Goal: Task Accomplishment & Management: Use online tool/utility

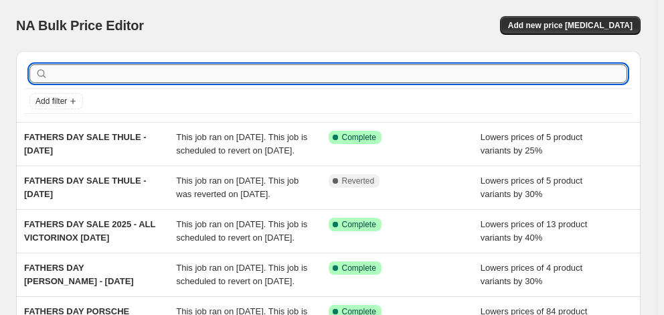
click at [120, 76] on input "text" at bounding box center [339, 73] width 576 height 19
type input "tosca"
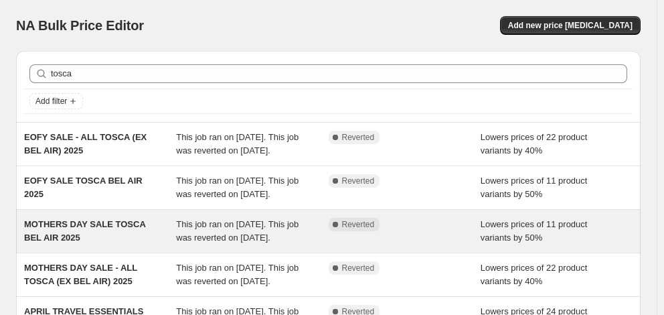
click at [111, 225] on span "MOTHERS DAY SALE TOSCA BEL AIR 2025" at bounding box center [84, 230] width 121 height 23
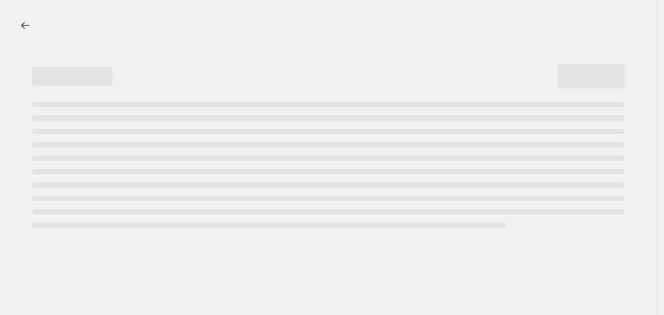
select select "percentage"
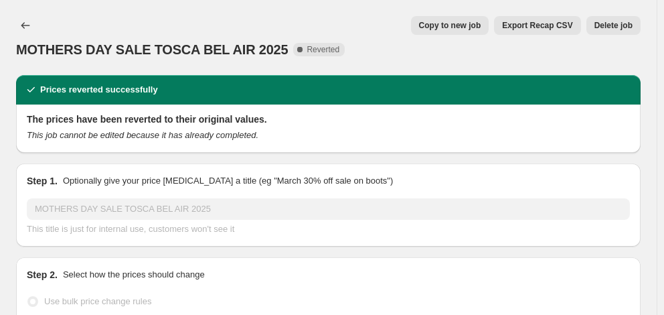
click at [470, 26] on span "Copy to new job" at bounding box center [450, 25] width 62 height 11
select select "percentage"
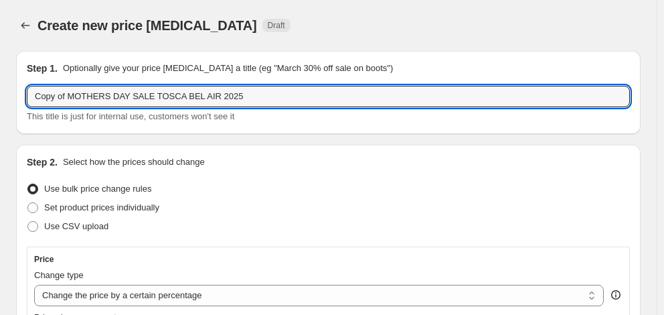
drag, startPoint x: 247, startPoint y: 95, endPoint x: 0, endPoint y: 93, distance: 246.9
type input "f"
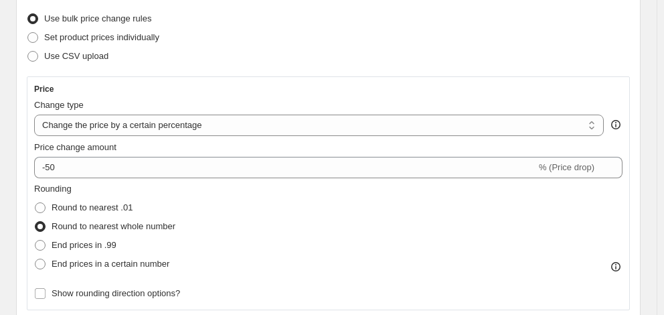
scroll to position [201, 0]
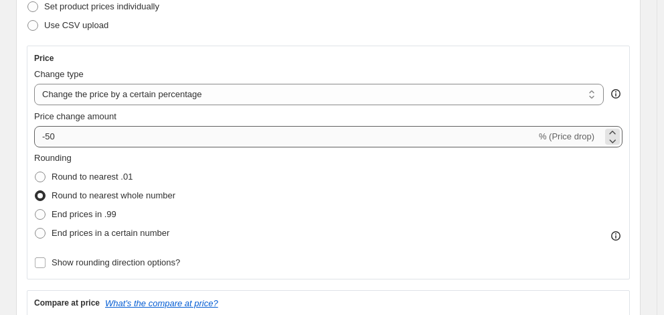
type input "FATHERS DAY SALE TOSCA [DATE]"
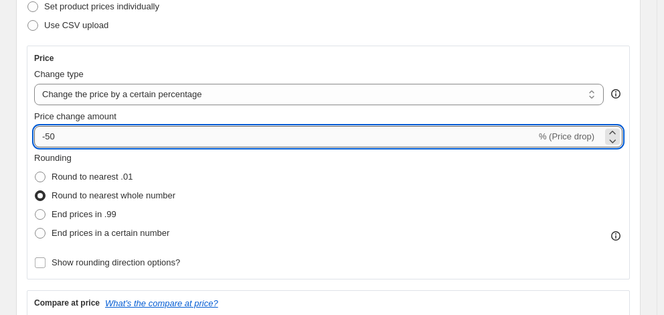
click at [116, 143] on input "-50" at bounding box center [285, 136] width 502 height 21
type input "-5"
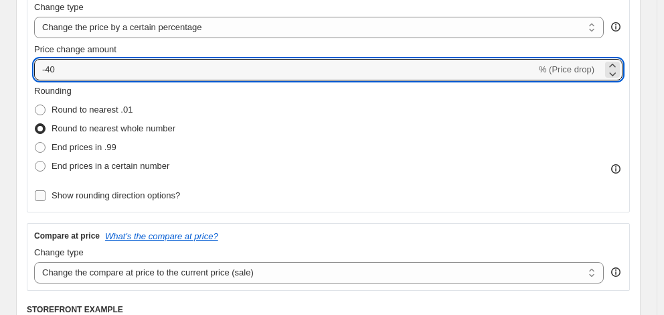
type input "-40"
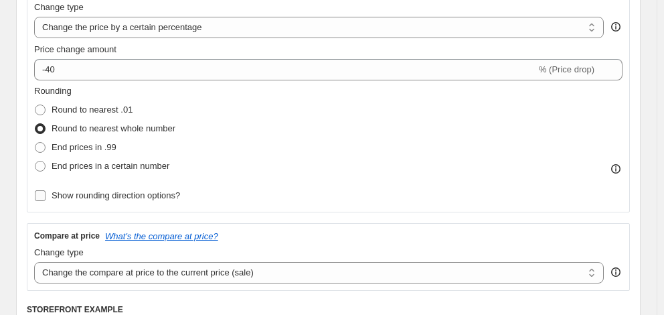
click at [163, 205] on label "Show rounding direction options?" at bounding box center [107, 195] width 146 height 19
click at [46, 201] on input "Show rounding direction options?" at bounding box center [40, 195] width 11 height 11
checkbox input "true"
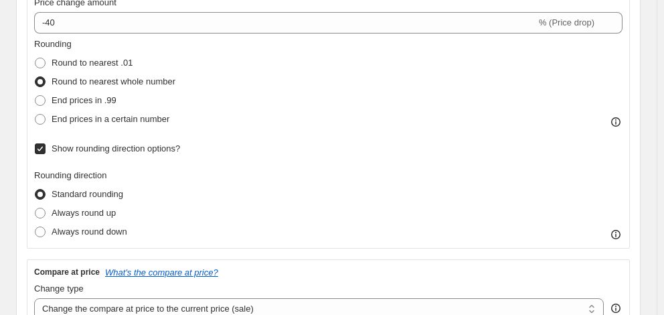
scroll to position [335, 0]
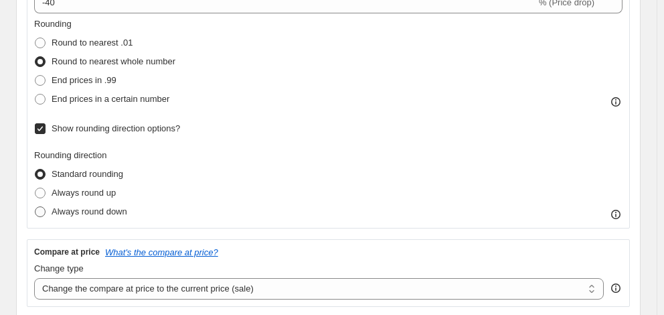
click at [112, 216] on span "Always round down" at bounding box center [90, 211] width 76 height 10
click at [35, 207] on input "Always round down" at bounding box center [35, 206] width 1 height 1
radio input "true"
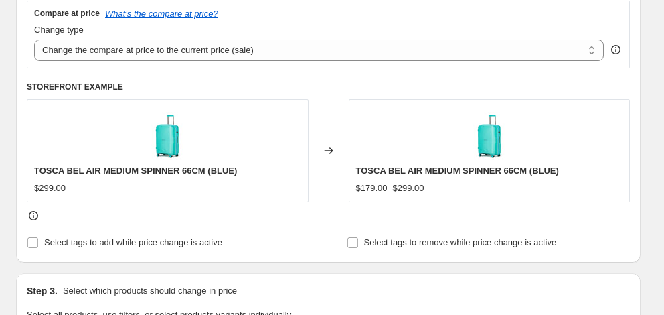
scroll to position [602, 0]
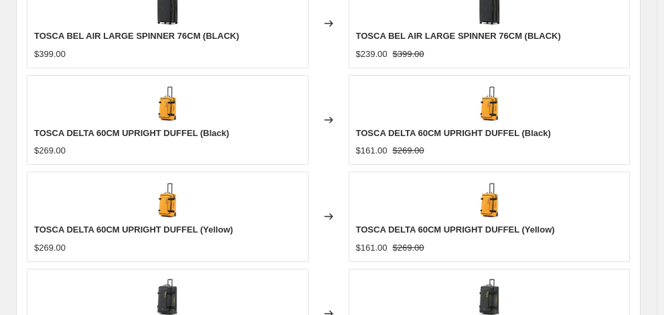
scroll to position [1142, 0]
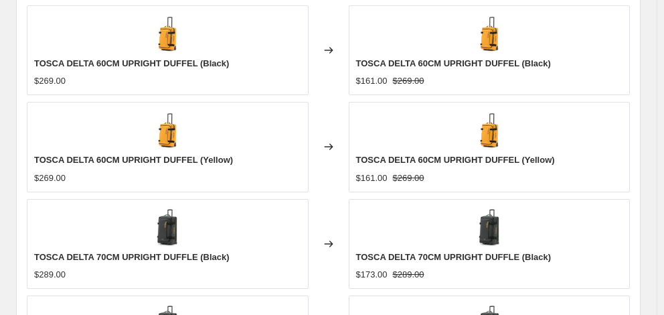
checkbox input "true"
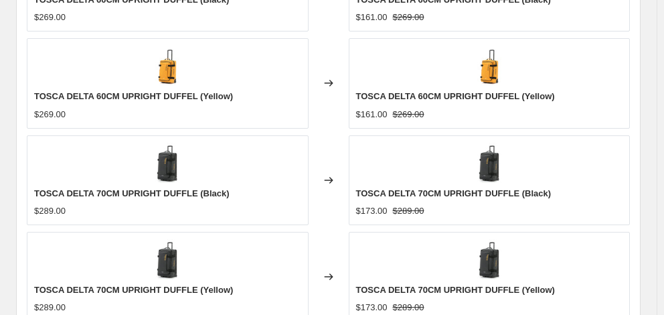
scroll to position [1343, 0]
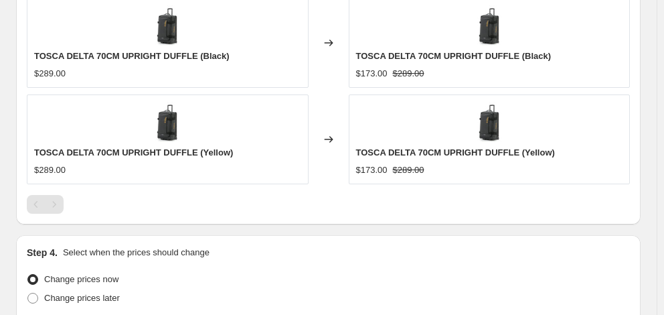
type input "[DATE]"
type input "06:00"
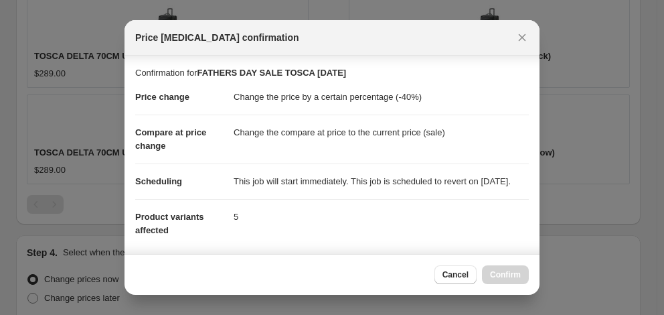
scroll to position [259, 0]
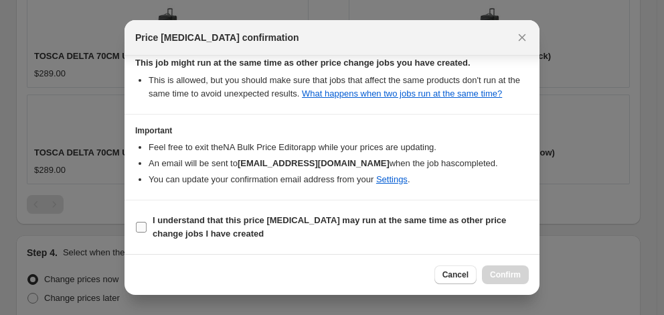
click at [343, 221] on b "I understand that this price [MEDICAL_DATA] may run at the same time as other p…" at bounding box center [329, 226] width 353 height 23
click at [147, 221] on input "I understand that this price [MEDICAL_DATA] may run at the same time as other p…" at bounding box center [141, 226] width 11 height 11
checkbox input "true"
click at [494, 268] on button "Confirm" at bounding box center [505, 274] width 47 height 19
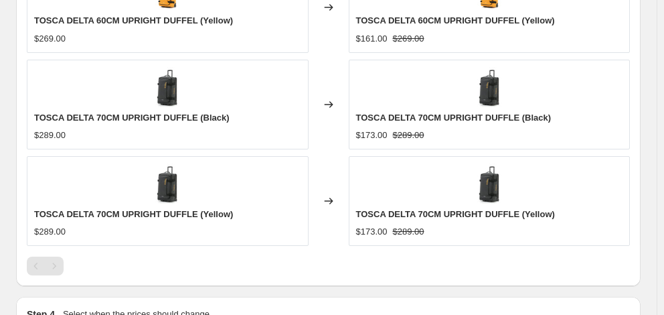
scroll to position [1378, 0]
select select "percentage"
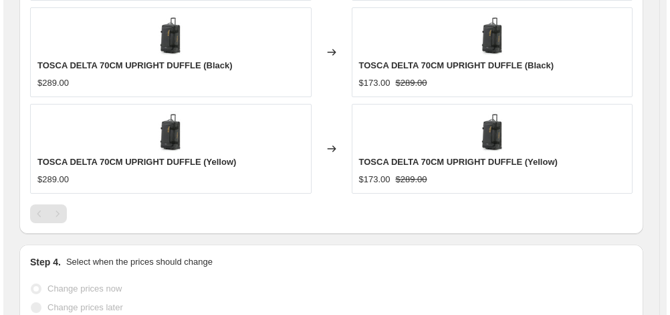
scroll to position [0, 0]
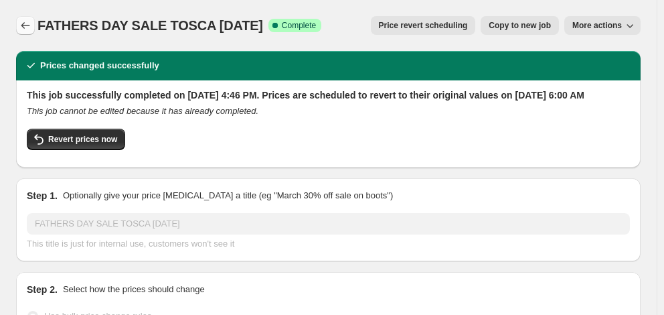
click at [25, 18] on button "Price change jobs" at bounding box center [25, 25] width 19 height 19
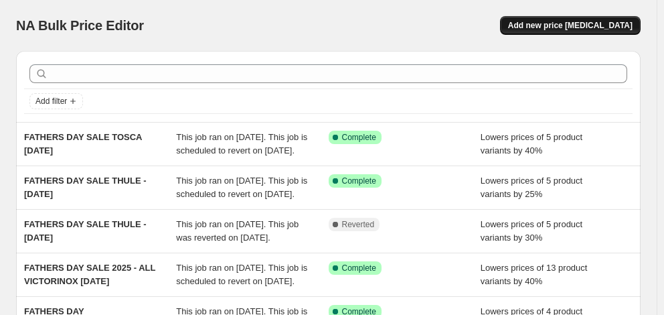
click at [562, 24] on span "Add new price [MEDICAL_DATA]" at bounding box center [570, 25] width 124 height 11
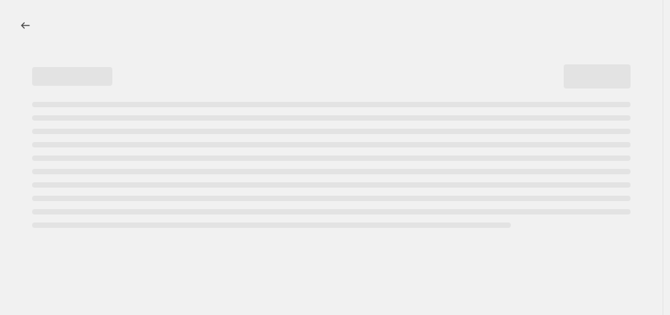
select select "percentage"
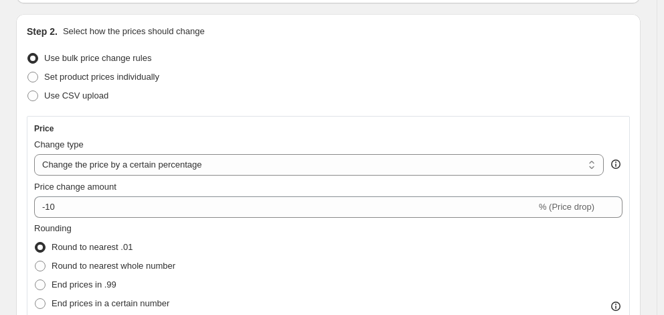
scroll to position [134, 0]
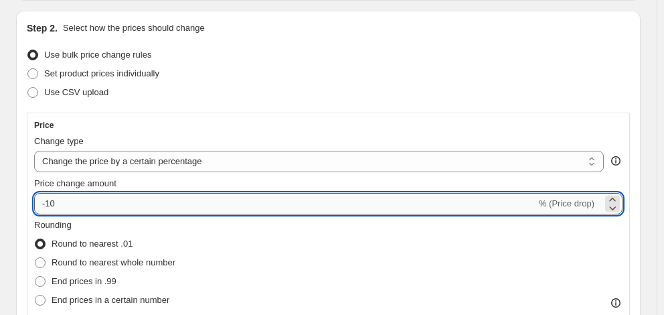
click at [94, 211] on input "-10" at bounding box center [285, 203] width 502 height 21
type input "-1"
type input "-40"
click at [153, 264] on span "Round to nearest whole number" at bounding box center [114, 262] width 124 height 10
click at [35, 258] on input "Round to nearest whole number" at bounding box center [35, 257] width 1 height 1
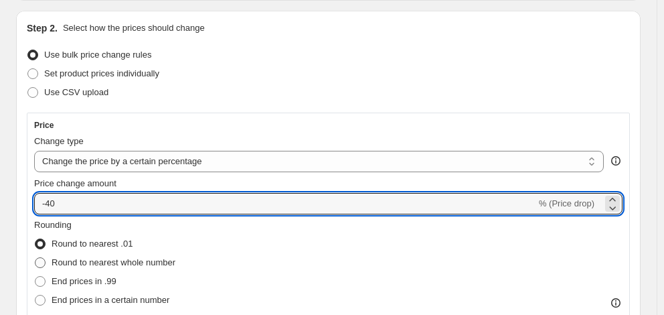
radio input "true"
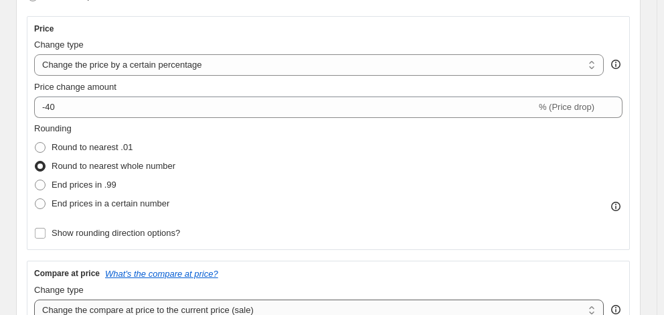
scroll to position [335, 0]
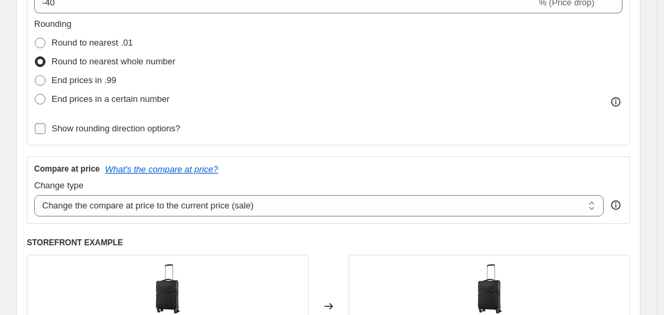
click at [166, 128] on span "Show rounding direction options?" at bounding box center [116, 128] width 128 height 10
click at [46, 128] on input "Show rounding direction options?" at bounding box center [40, 128] width 11 height 11
checkbox input "true"
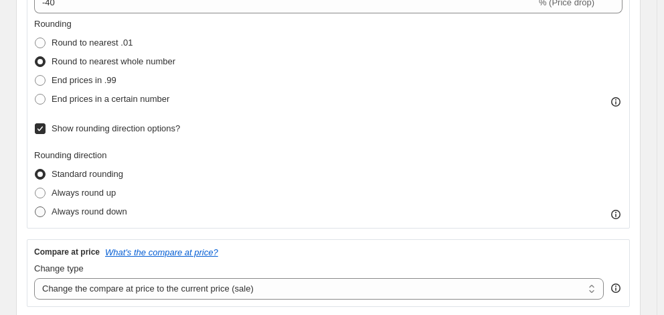
click at [112, 216] on span "Always round down" at bounding box center [90, 211] width 76 height 10
click at [35, 207] on input "Always round down" at bounding box center [35, 206] width 1 height 1
radio input "true"
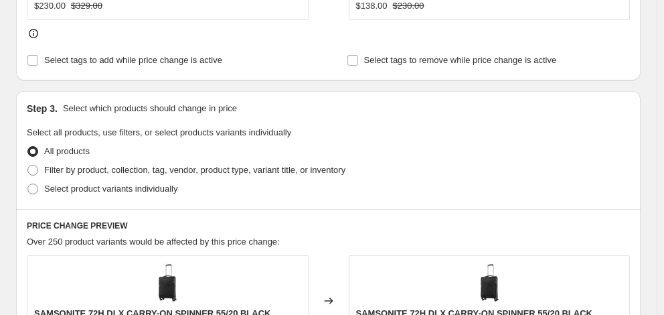
scroll to position [736, 0]
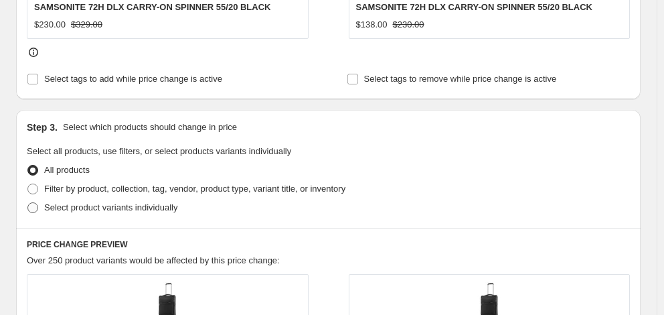
click at [107, 202] on span "Select product variants individually" at bounding box center [110, 207] width 133 height 10
click at [28, 202] on input "Select product variants individually" at bounding box center [27, 202] width 1 height 1
radio input "true"
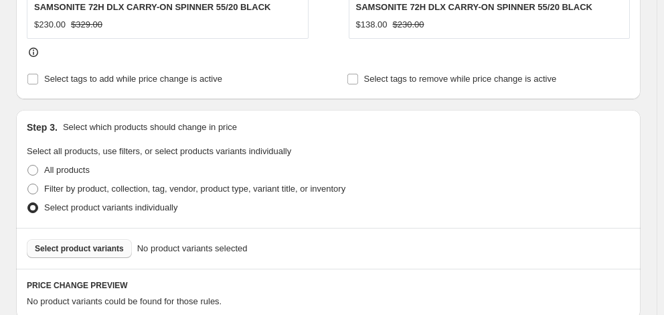
click at [98, 243] on span "Select product variants" at bounding box center [79, 248] width 89 height 11
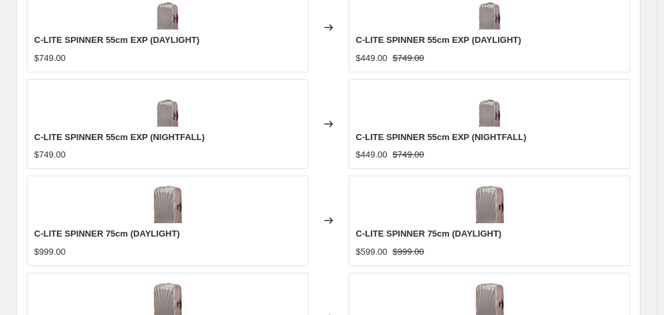
scroll to position [1071, 0]
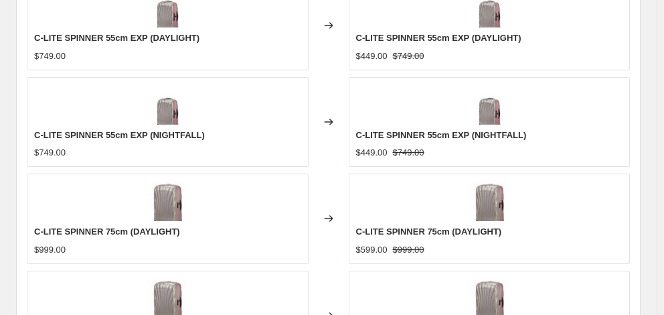
checkbox input "true"
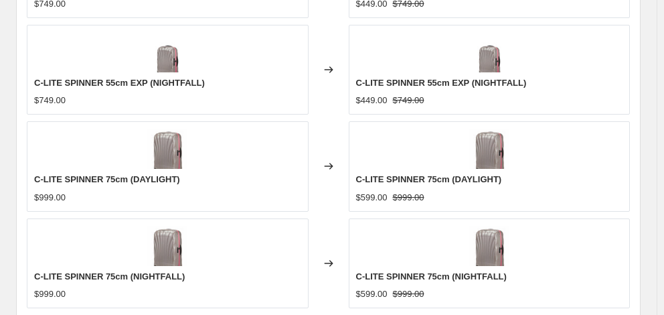
scroll to position [1204, 0]
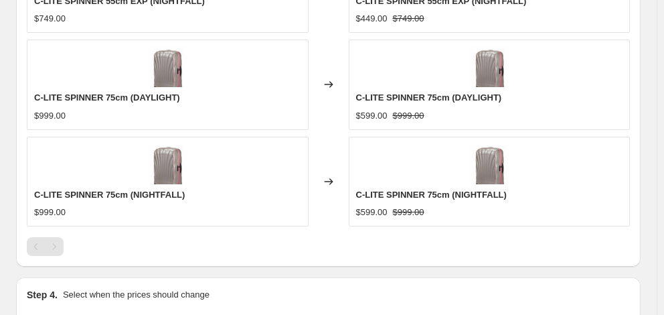
type input "[DATE]"
type input "06:00"
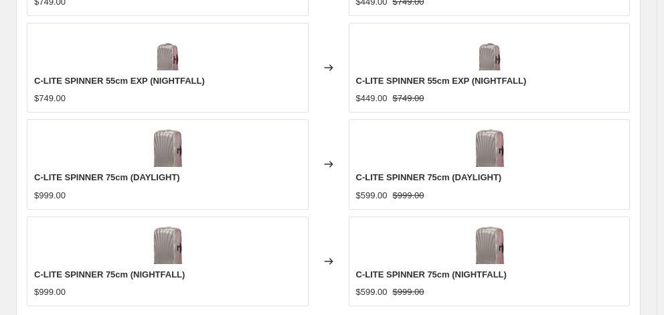
scroll to position [1271, 0]
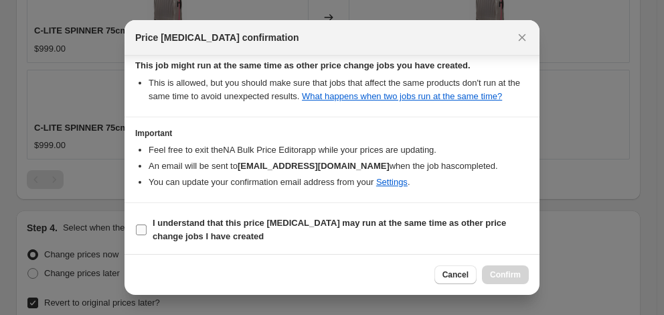
scroll to position [259, 0]
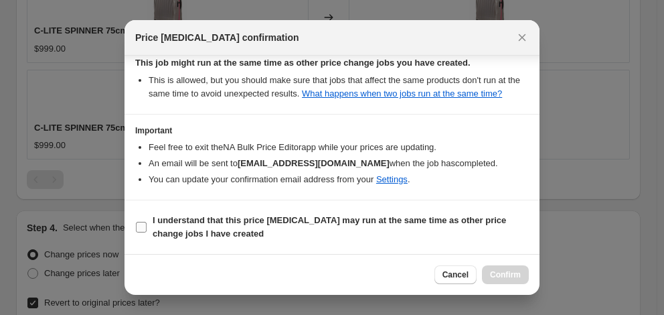
click at [307, 227] on span "I understand that this price [MEDICAL_DATA] may run at the same time as other p…" at bounding box center [341, 226] width 376 height 27
click at [147, 227] on input "I understand that this price [MEDICAL_DATA] may run at the same time as other p…" at bounding box center [141, 226] width 11 height 11
checkbox input "true"
click at [502, 274] on span "Confirm" at bounding box center [505, 274] width 31 height 11
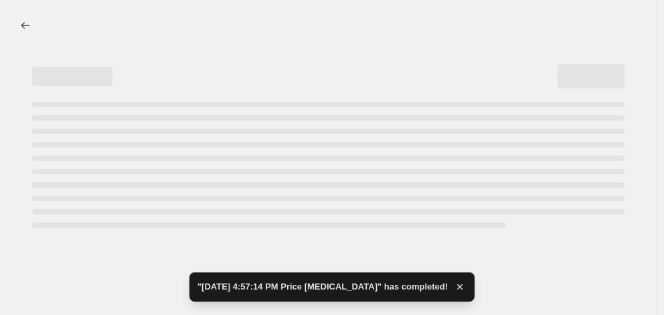
select select "percentage"
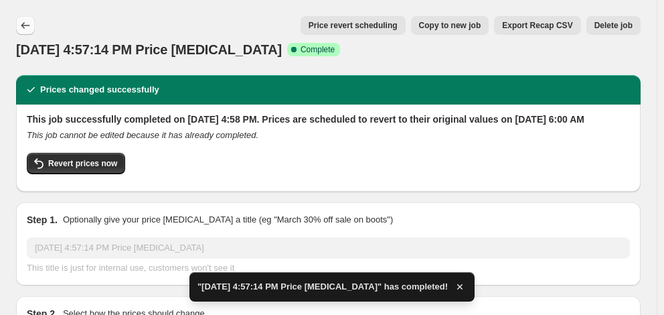
click at [25, 23] on icon "Price change jobs" at bounding box center [25, 25] width 13 height 13
